Goal: Obtain resource: Download file/media

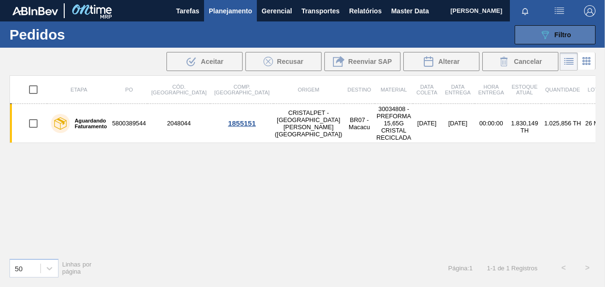
drag, startPoint x: 528, startPoint y: 30, endPoint x: 530, endPoint y: 35, distance: 5.0
click at [529, 30] on button "089F7B8B-B2A5-4AFE-B5C0-19BA573D28AC Filtro" at bounding box center [555, 34] width 81 height 19
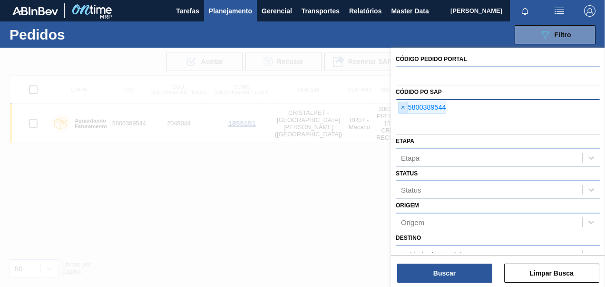
click at [404, 105] on span "×" at bounding box center [403, 107] width 9 height 11
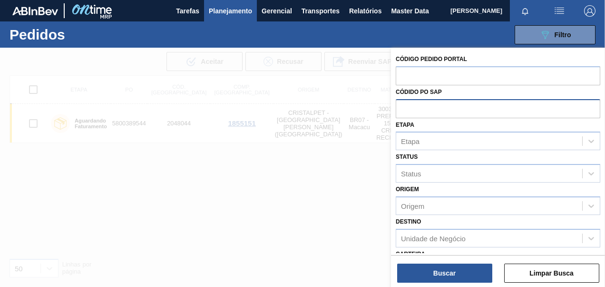
paste input "5800369333"
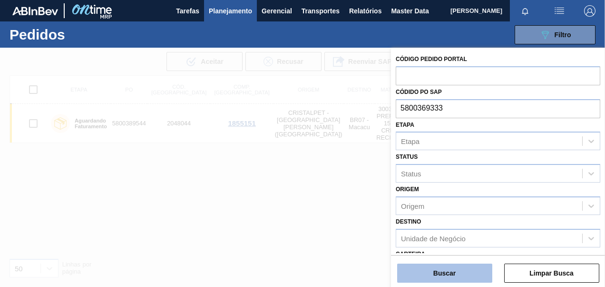
type input "5800369333"
click at [451, 272] on button "Buscar" at bounding box center [444, 272] width 95 height 19
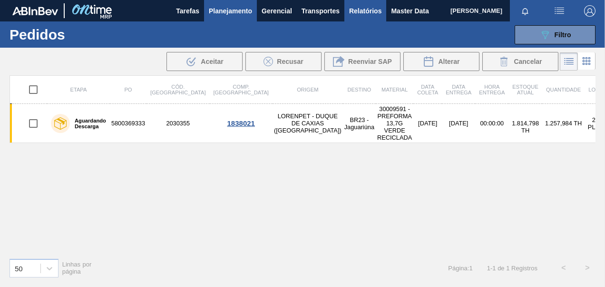
click at [368, 9] on span "Relatórios" at bounding box center [365, 10] width 32 height 11
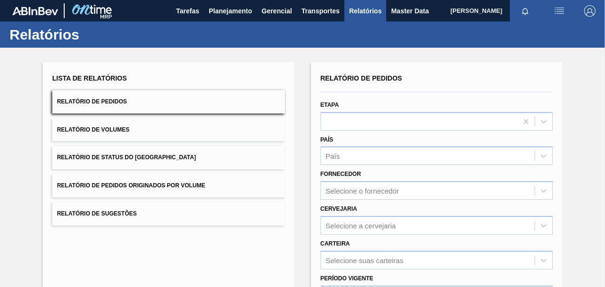
click at [140, 177] on button "Relatório de Pedidos Originados por Volume" at bounding box center [168, 185] width 233 height 23
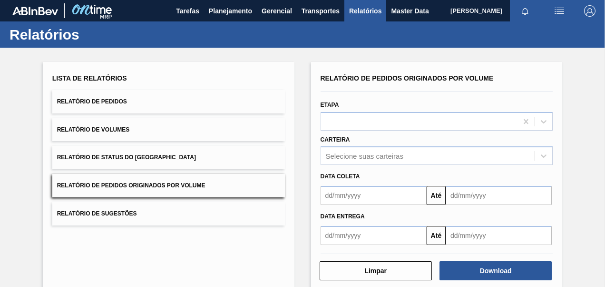
scroll to position [44, 0]
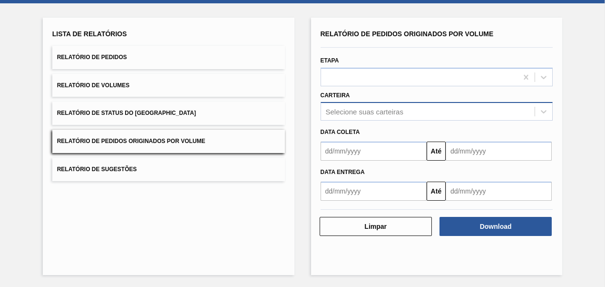
click at [374, 105] on div "Selecione suas carteiras" at bounding box center [428, 112] width 214 height 14
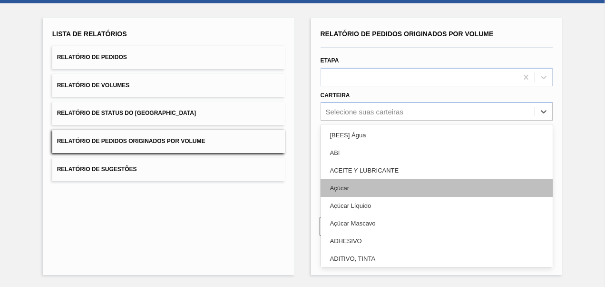
click at [343, 190] on div "Açúcar" at bounding box center [437, 188] width 233 height 18
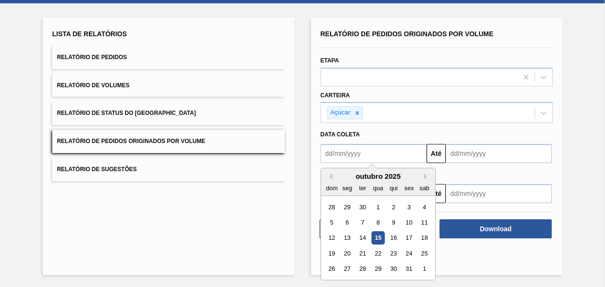
click at [357, 155] on input "text" at bounding box center [374, 153] width 106 height 19
type input "[DATE]"
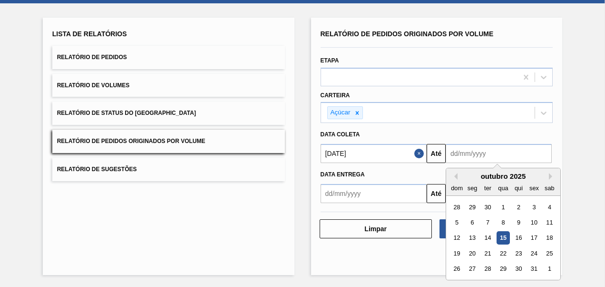
click at [476, 158] on input "text" at bounding box center [499, 153] width 106 height 19
click at [535, 151] on input "text" at bounding box center [499, 153] width 106 height 19
click at [486, 268] on div "28" at bounding box center [488, 268] width 13 height 13
type input "[DATE]"
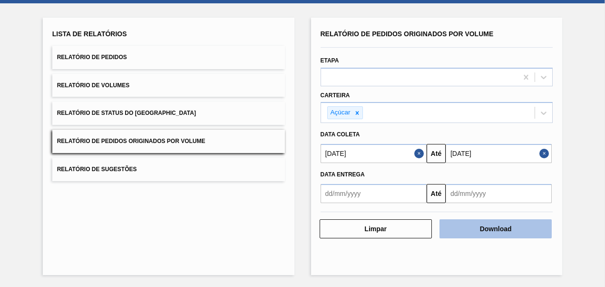
click at [485, 224] on button "Download" at bounding box center [496, 228] width 112 height 19
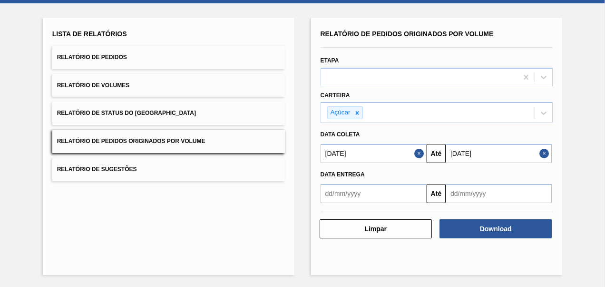
click at [100, 48] on button "Relatório de Pedidos" at bounding box center [168, 57] width 233 height 23
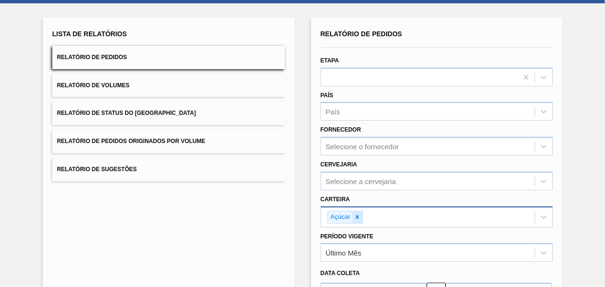
click at [354, 214] on icon at bounding box center [357, 216] width 7 height 7
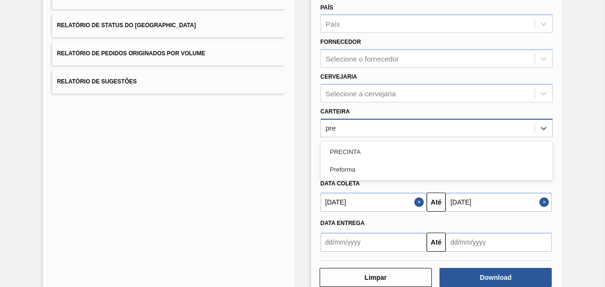
type input "pref"
click at [377, 152] on div "Preforma" at bounding box center [437, 152] width 233 height 18
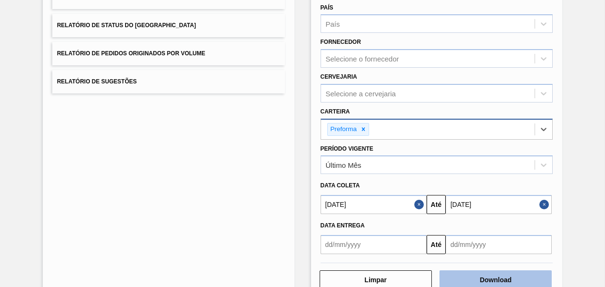
click at [501, 280] on button "Download" at bounding box center [496, 279] width 112 height 19
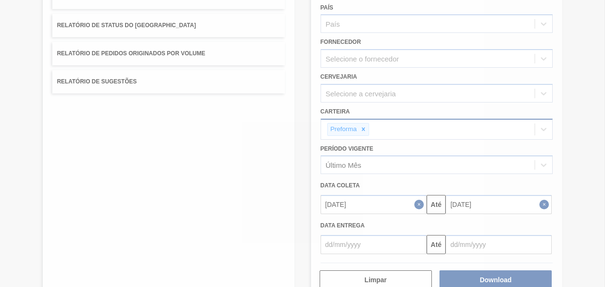
click at [374, 170] on div at bounding box center [302, 143] width 605 height 287
click at [359, 168] on div at bounding box center [302, 143] width 605 height 287
click at [166, 151] on div at bounding box center [302, 143] width 605 height 287
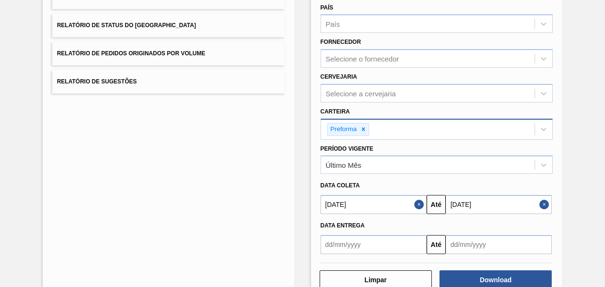
click at [252, 158] on div "Lista de Relatórios Relatório de Pedidos Relatório de Volumes Relatório de Stat…" at bounding box center [169, 114] width 252 height 369
click at [379, 168] on div "Último Mês" at bounding box center [428, 165] width 214 height 14
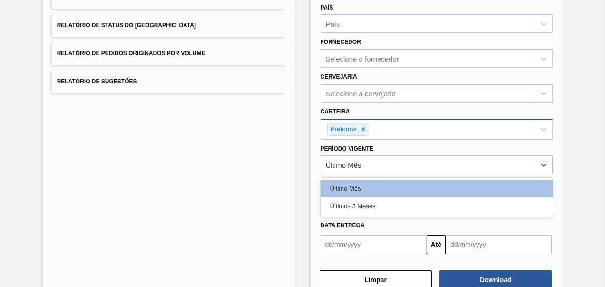
click at [359, 204] on div "Últimos 3 Meses" at bounding box center [437, 206] width 233 height 18
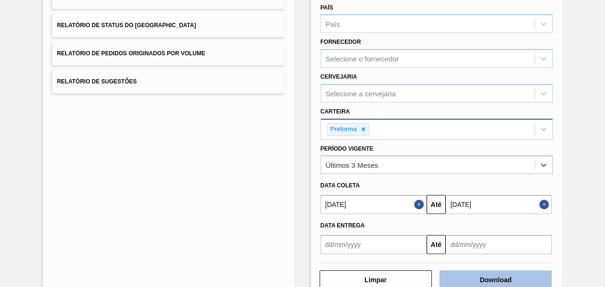
click at [472, 277] on button "Download" at bounding box center [496, 279] width 112 height 19
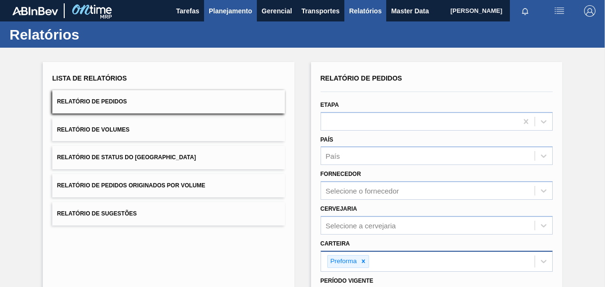
click at [230, 10] on span "Planejamento" at bounding box center [230, 10] width 43 height 11
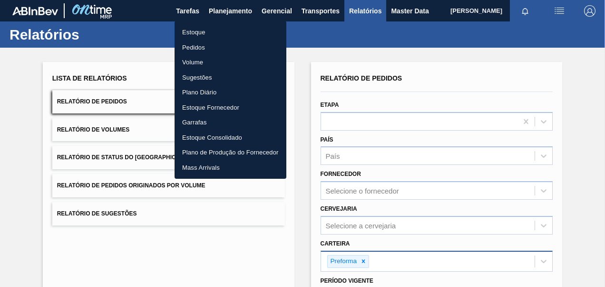
click at [199, 50] on li "Pedidos" at bounding box center [231, 47] width 112 height 15
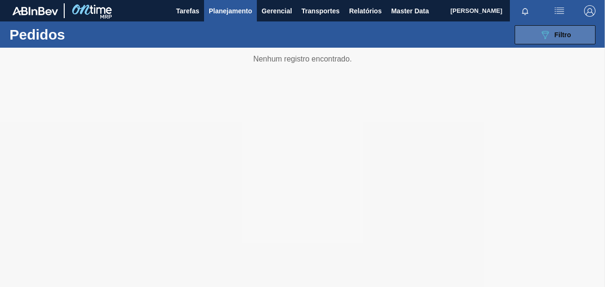
click at [547, 35] on icon at bounding box center [545, 35] width 7 height 8
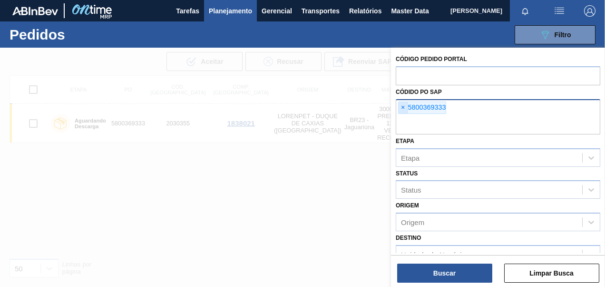
click at [404, 109] on span "×" at bounding box center [403, 107] width 9 height 11
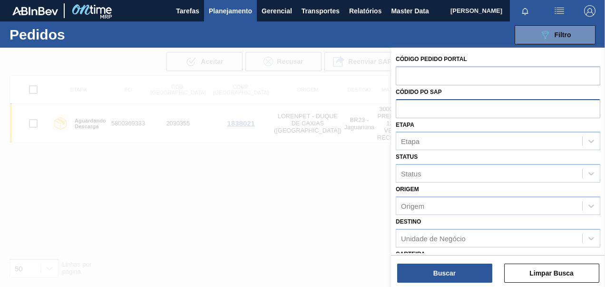
paste input "5800395434"
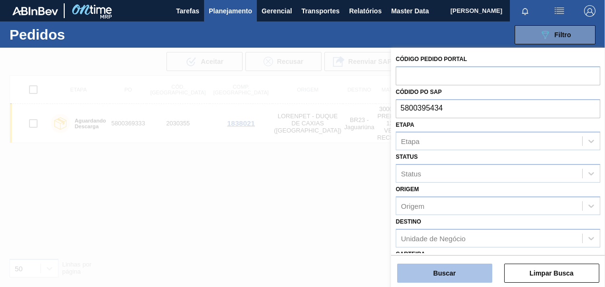
type input "5800395434"
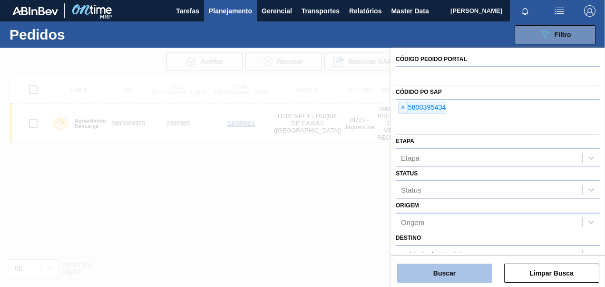
click at [466, 276] on button "Buscar" at bounding box center [444, 272] width 95 height 19
